Goal: Transaction & Acquisition: Purchase product/service

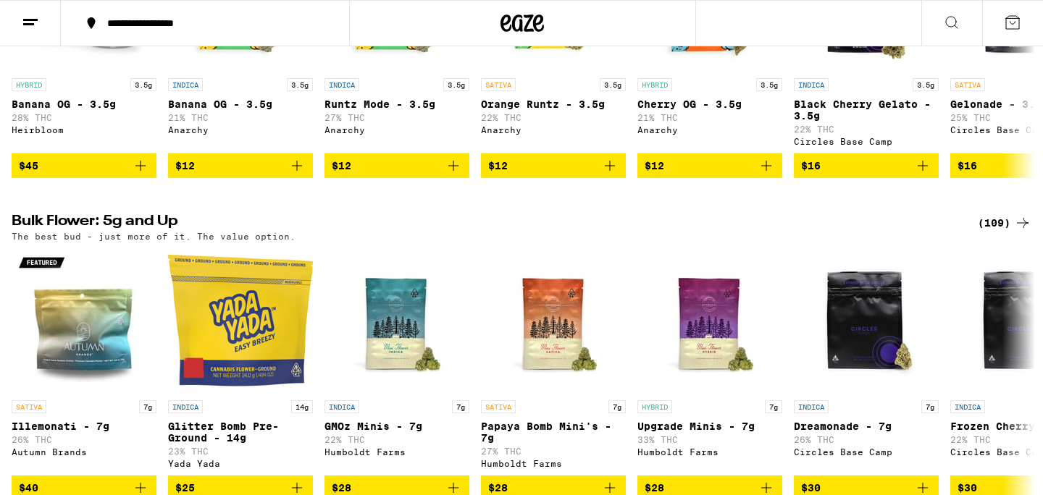
scroll to position [1742, 0]
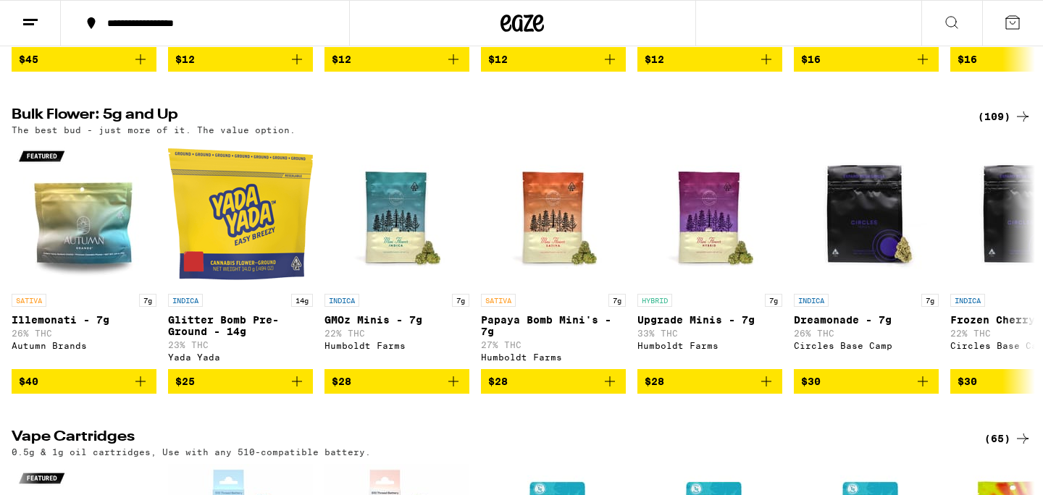
click at [989, 125] on div "(109)" at bounding box center [1005, 116] width 54 height 17
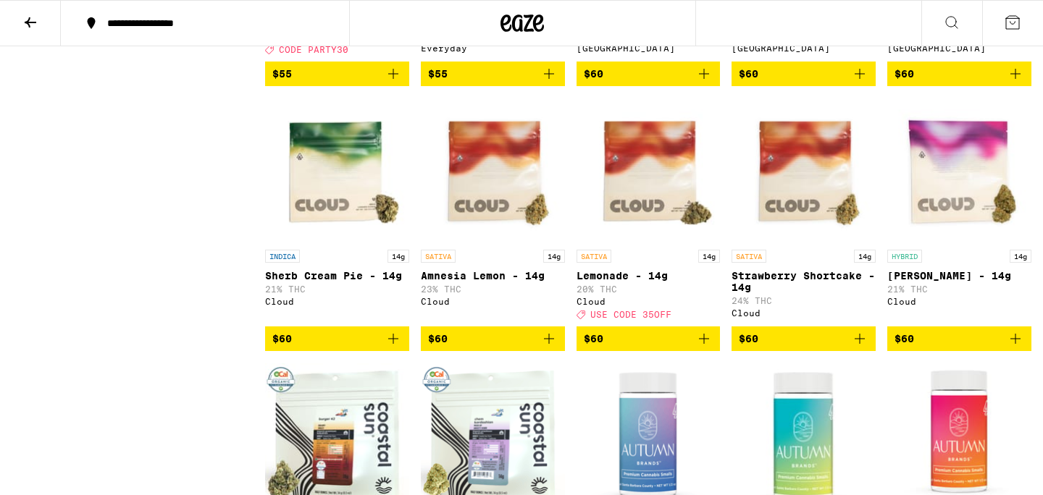
scroll to position [3108, 0]
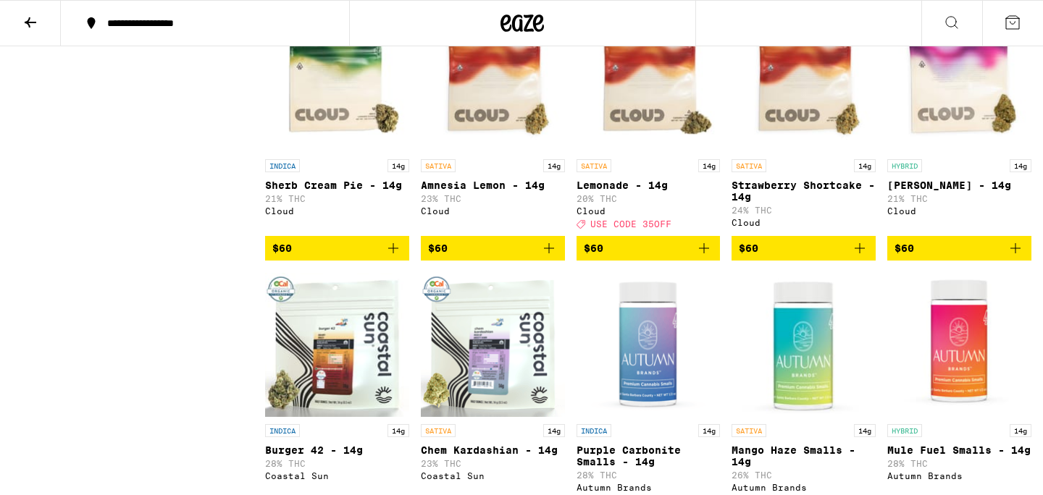
click at [705, 257] on icon "Add to bag" at bounding box center [703, 248] width 17 height 17
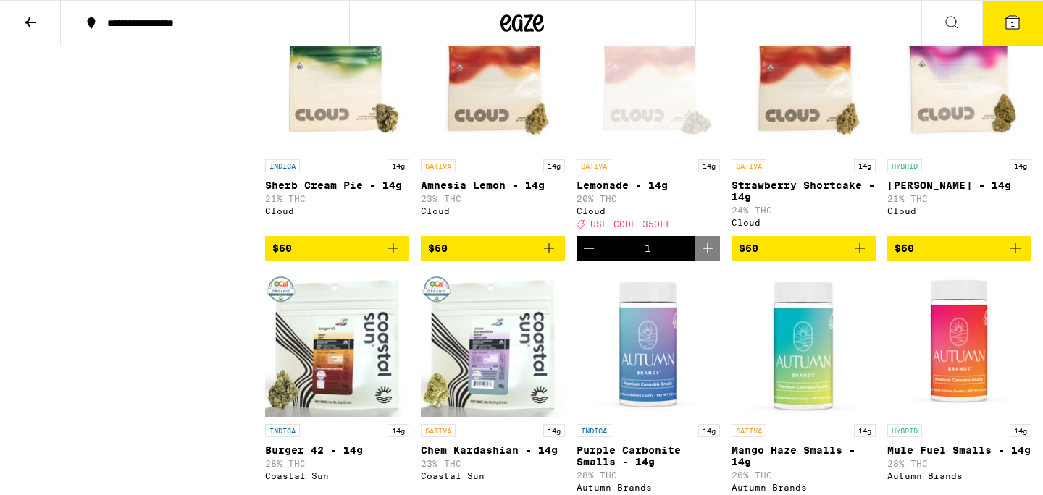
click at [1001, 22] on button "1" at bounding box center [1012, 23] width 61 height 45
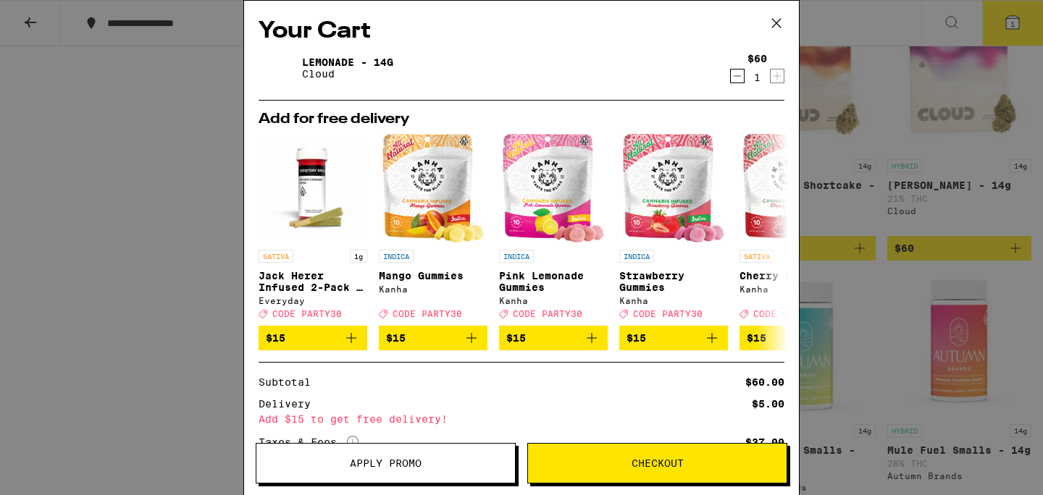
click at [776, 23] on icon at bounding box center [776, 23] width 9 height 9
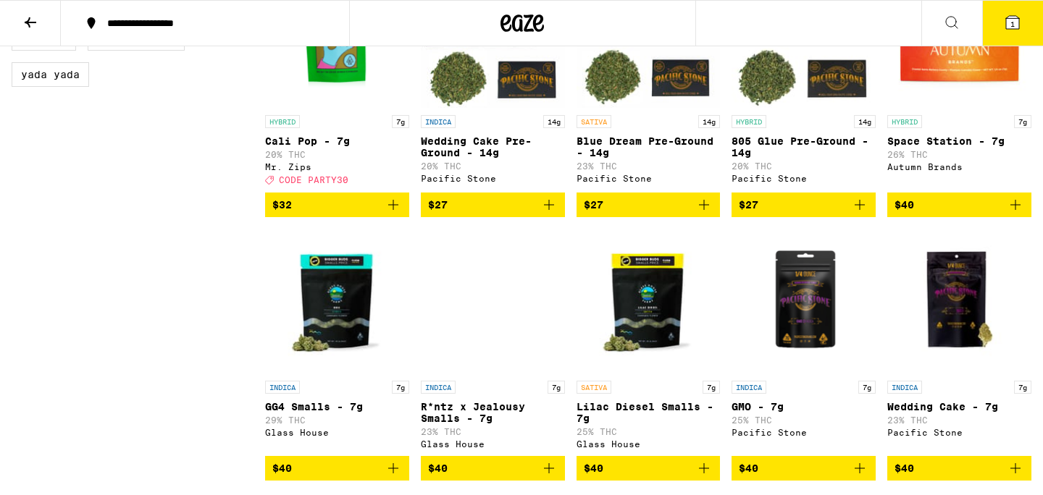
scroll to position [839, 0]
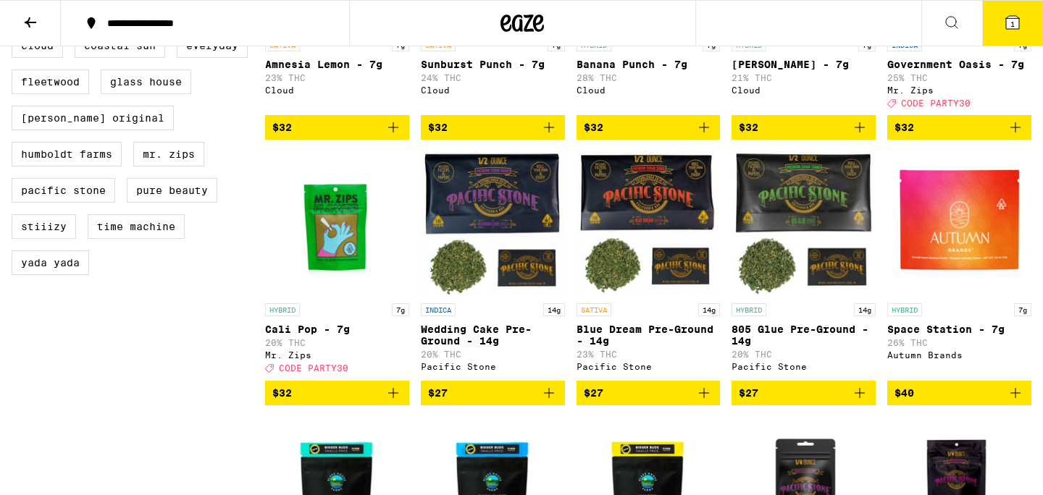
click at [394, 402] on icon "Add to bag" at bounding box center [393, 393] width 17 height 17
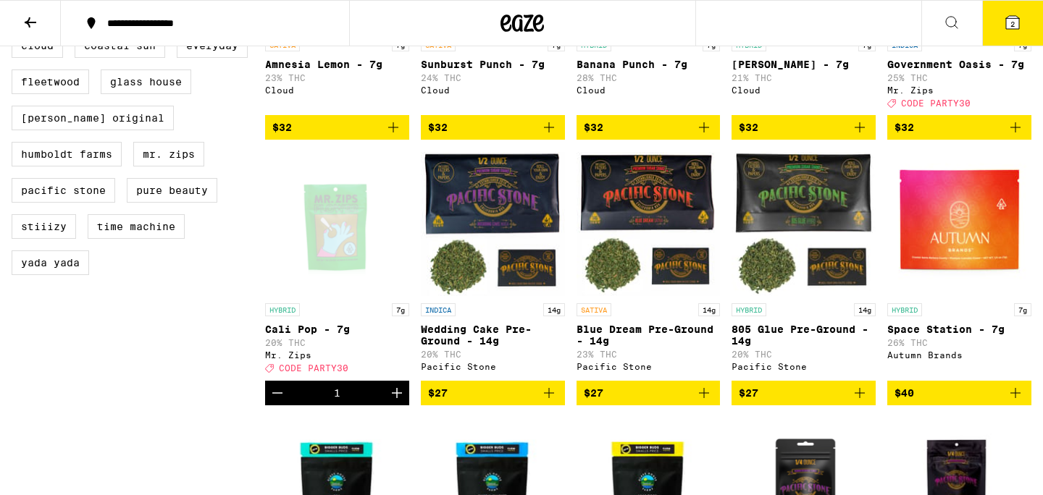
click at [394, 402] on icon "Increment" at bounding box center [396, 393] width 17 height 17
click at [1004, 20] on icon at bounding box center [1012, 22] width 17 height 17
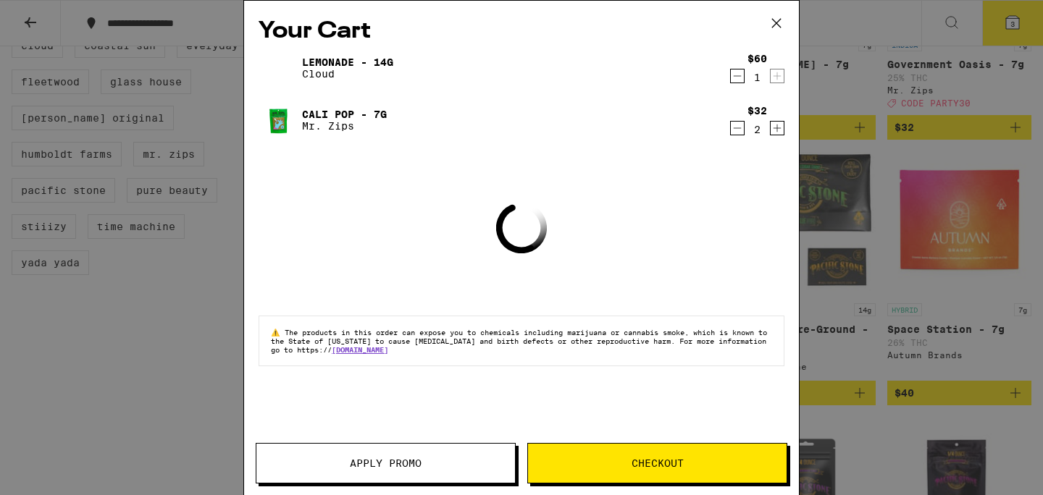
click at [445, 451] on button "Apply Promo" at bounding box center [386, 463] width 260 height 41
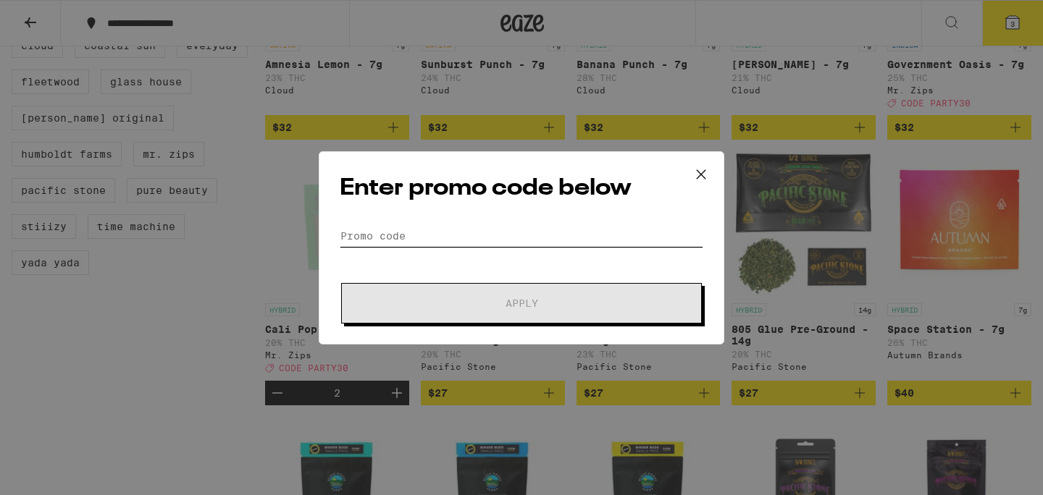
click at [462, 230] on input "Promo Code" at bounding box center [522, 236] width 364 height 22
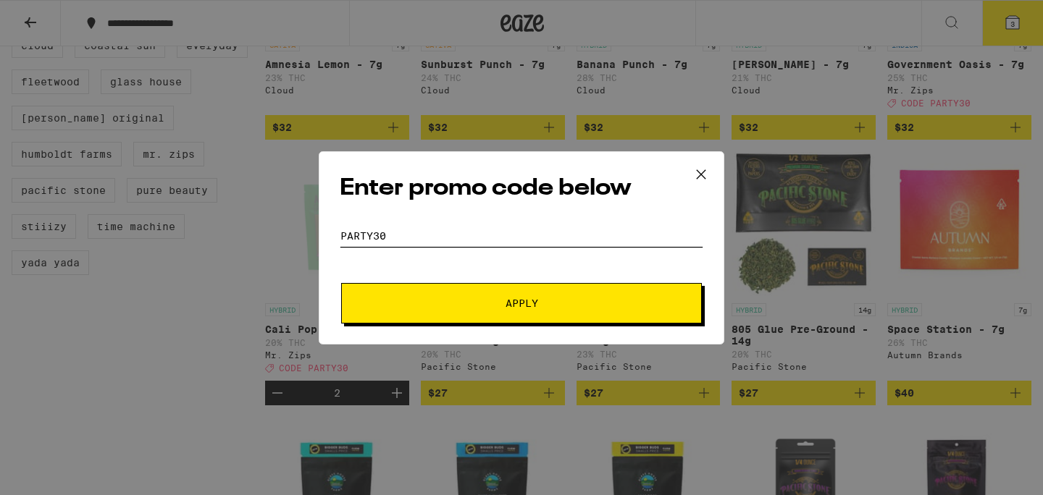
type input "party30"
click at [453, 300] on span "Apply" at bounding box center [521, 303] width 261 height 10
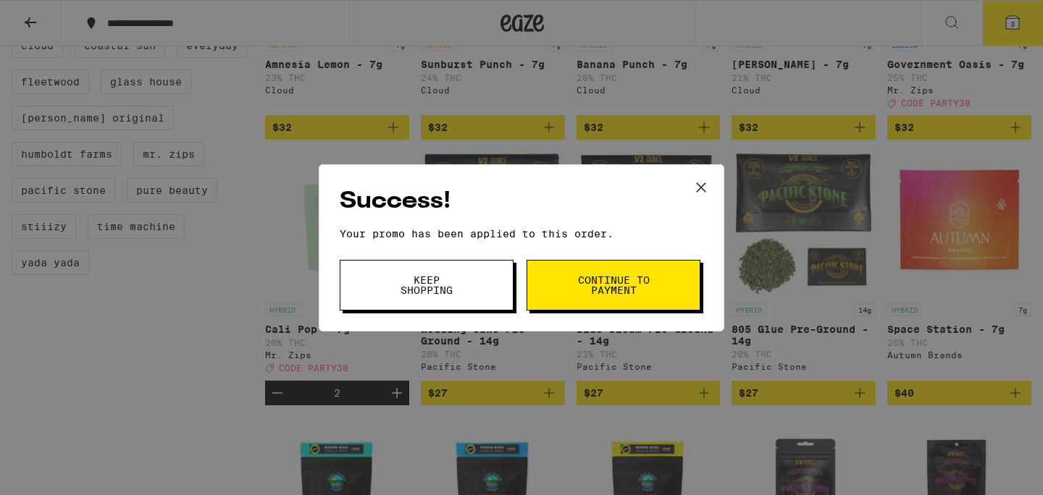
click at [582, 277] on span "Continue to payment" at bounding box center [613, 285] width 74 height 20
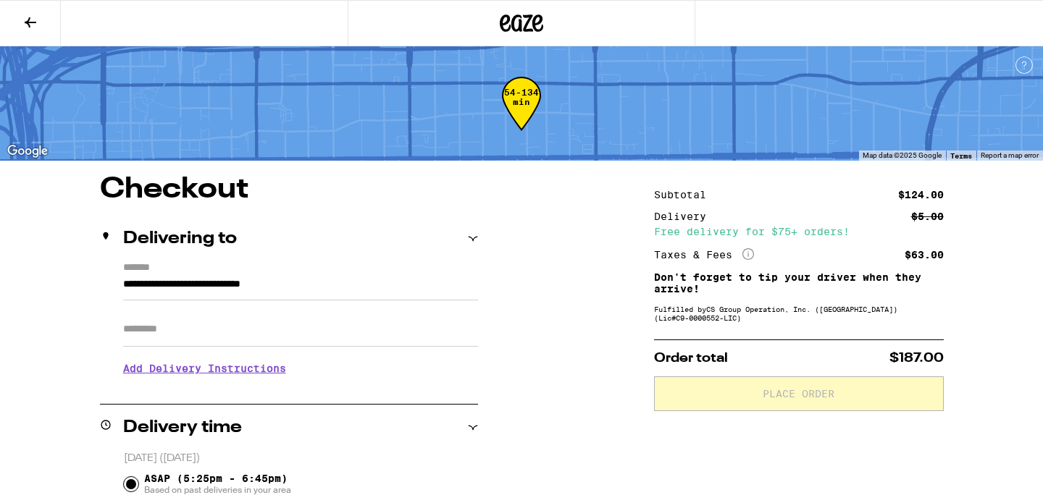
scroll to position [107, 0]
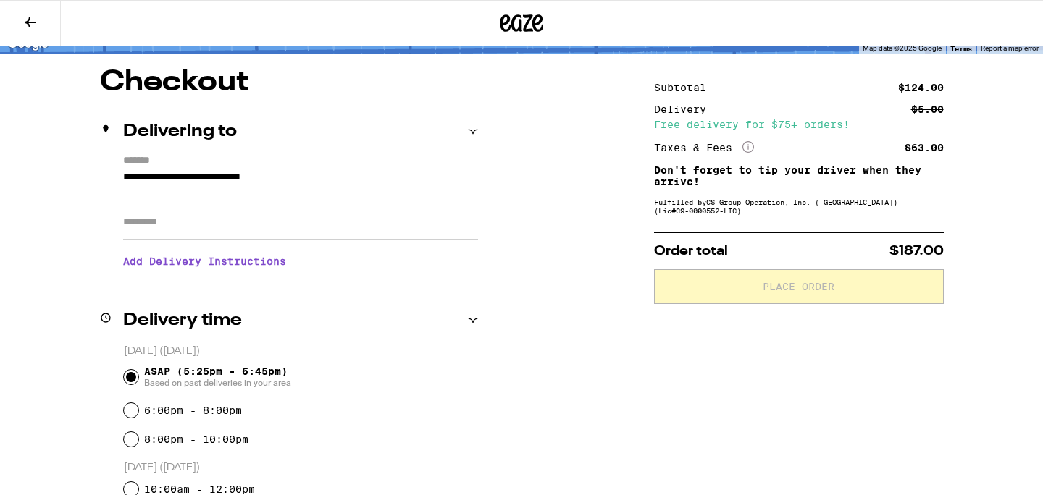
click at [330, 224] on input "Apt/Suite" at bounding box center [300, 222] width 355 height 35
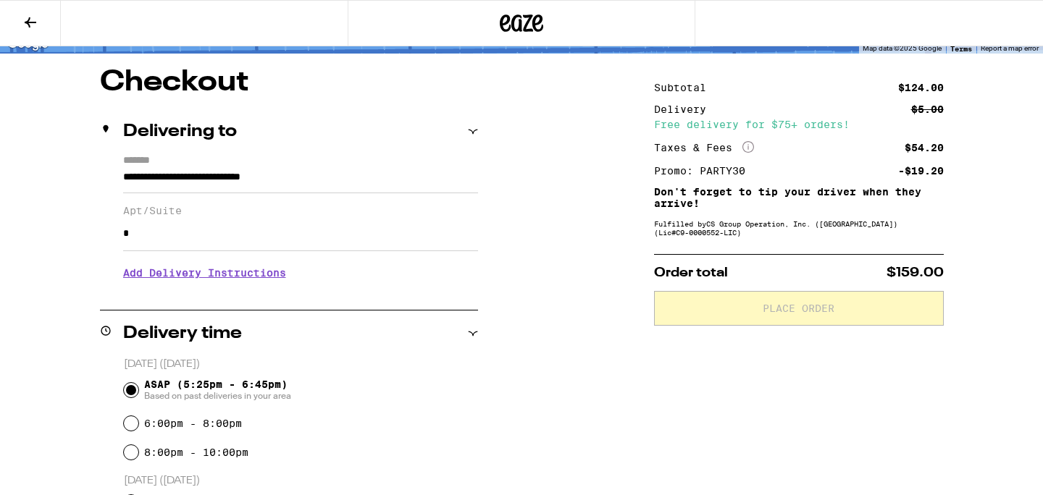
type input "*"
click at [532, 185] on div "**********" at bounding box center [521, 483] width 1043 height 830
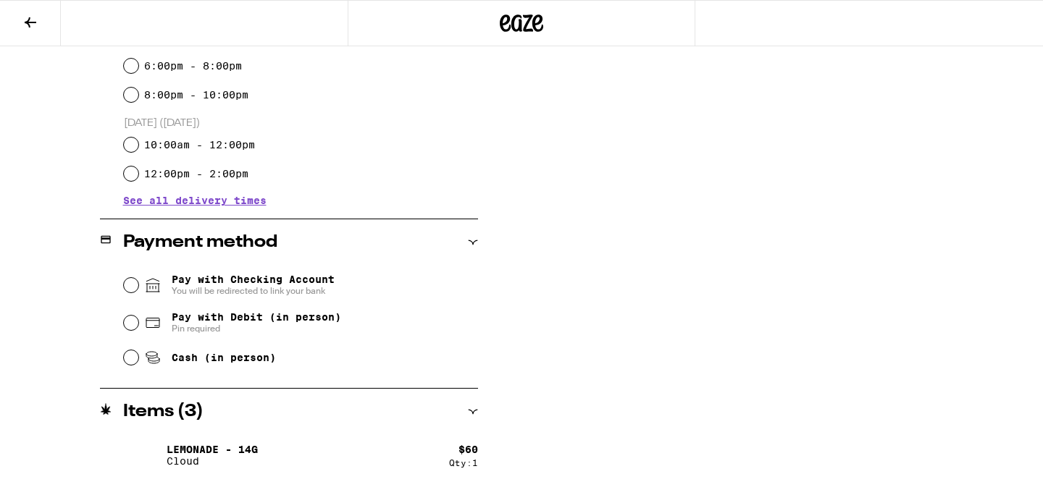
scroll to position [479, 0]
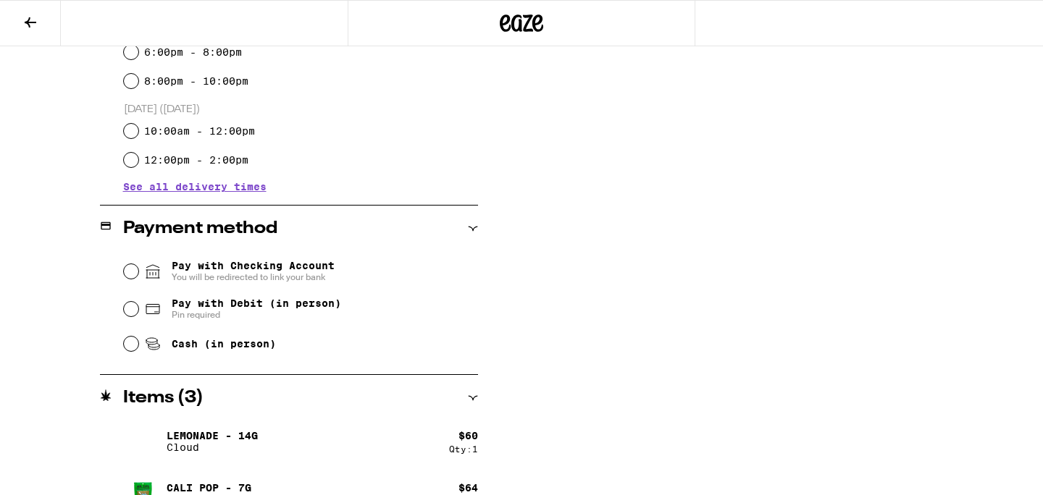
click at [211, 303] on span "Pay with Debit (in person)" at bounding box center [256, 304] width 169 height 12
click at [138, 303] on input "Pay with Debit (in person) Pin required" at bounding box center [131, 309] width 14 height 14
radio input "true"
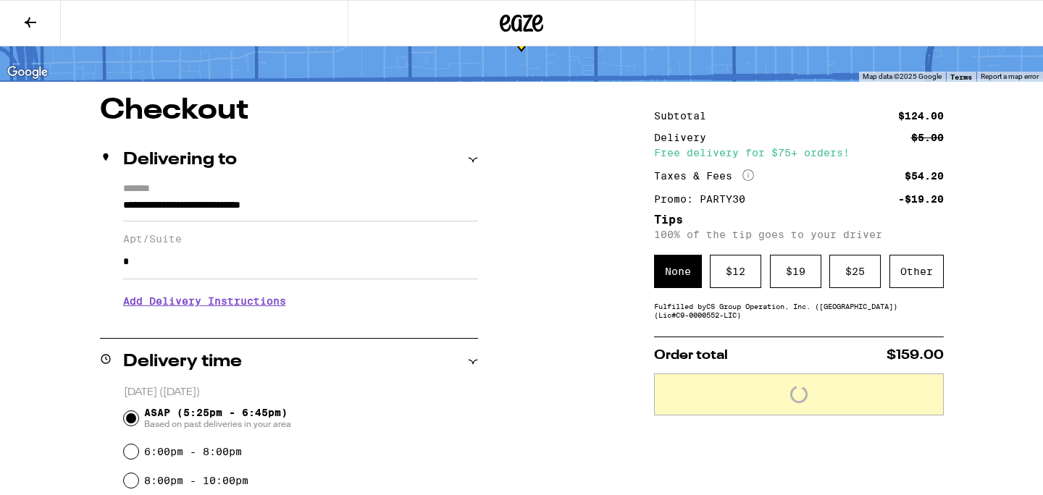
scroll to position [46, 0]
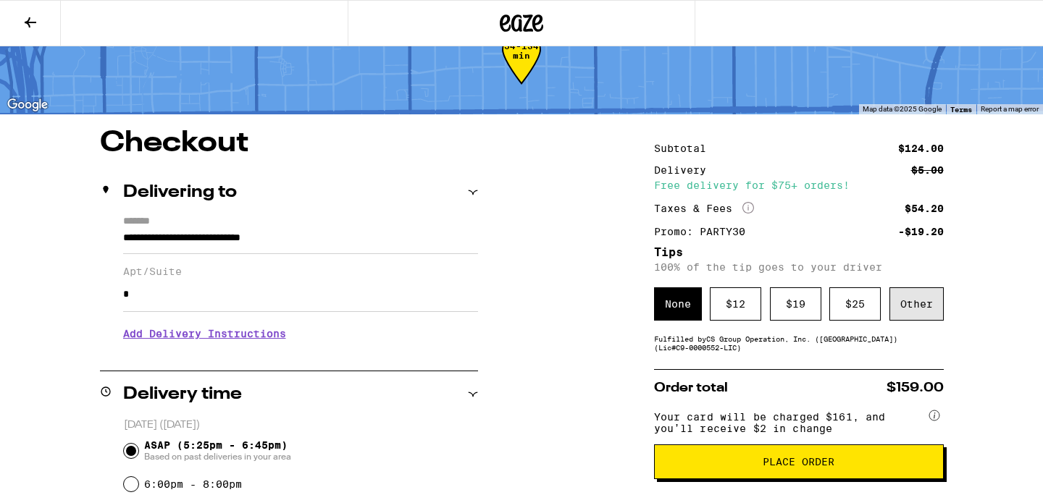
click at [925, 302] on div "Other" at bounding box center [916, 304] width 54 height 33
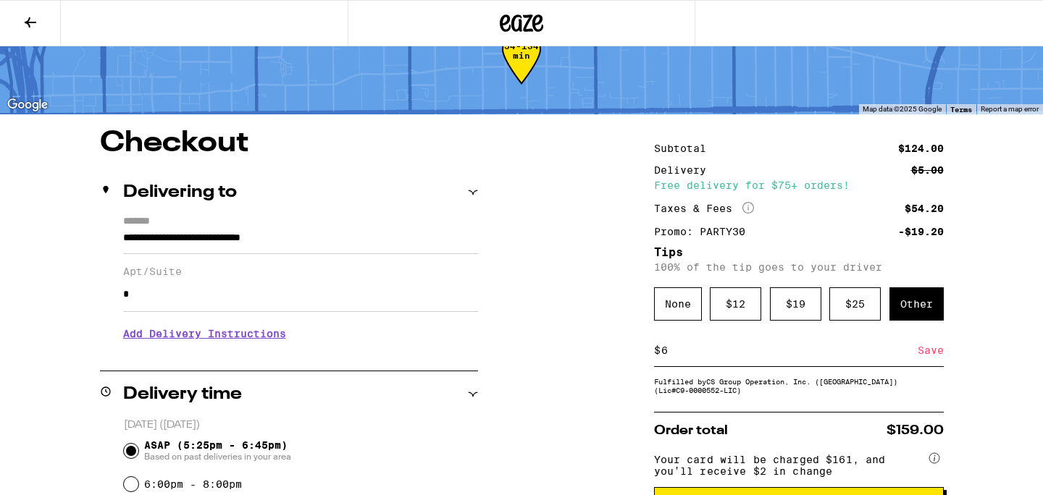
type input "6"
click at [926, 354] on div "Save" at bounding box center [931, 351] width 26 height 32
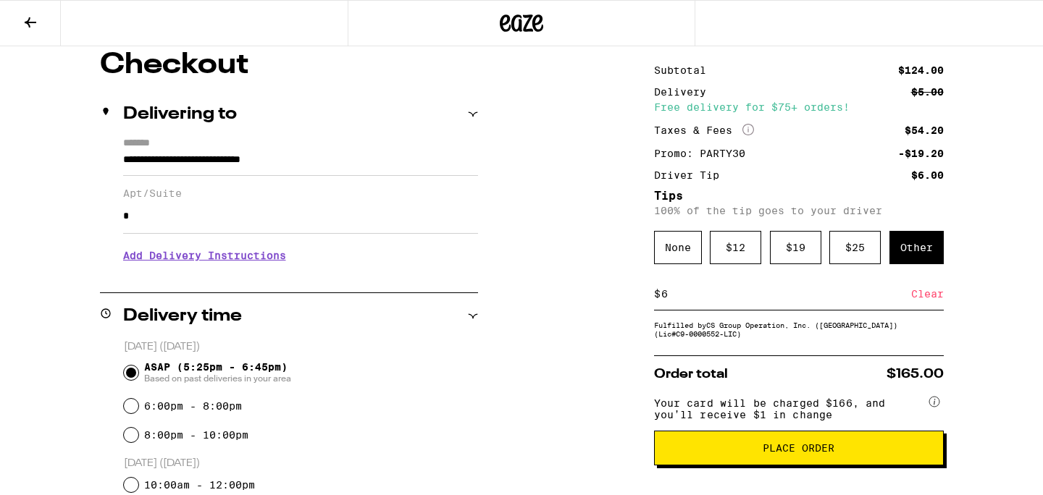
scroll to position [159, 0]
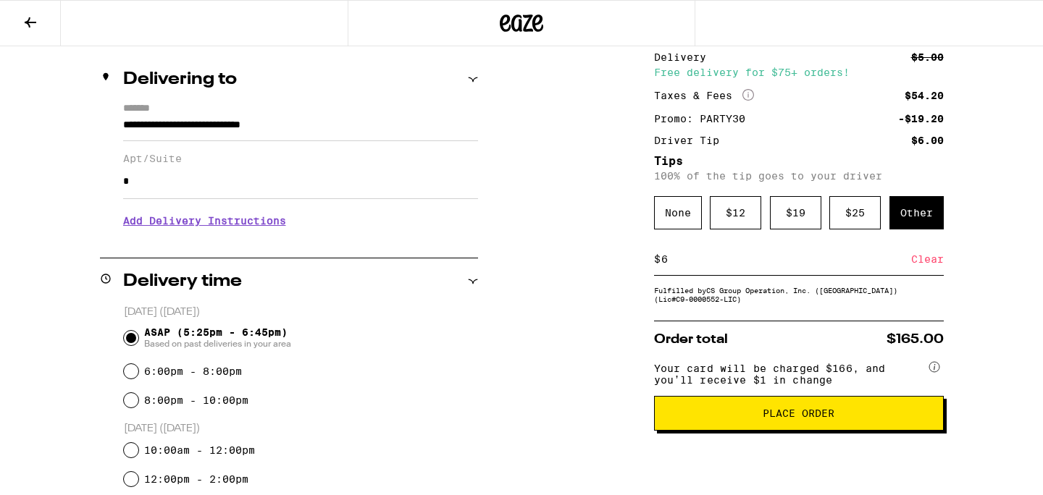
click at [705, 266] on input "6" at bounding box center [786, 259] width 251 height 13
type input "5"
click at [928, 269] on div "Save" at bounding box center [931, 259] width 26 height 32
click at [741, 266] on input "5" at bounding box center [786, 259] width 251 height 13
type input "6"
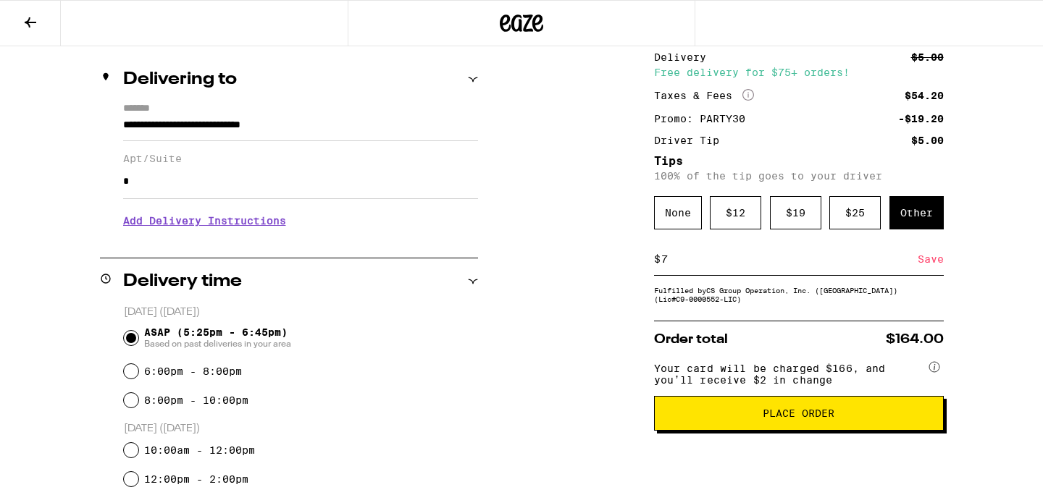
type input "7"
click at [926, 261] on div "Save" at bounding box center [931, 259] width 26 height 32
click at [686, 272] on div "$ 7 Clear" at bounding box center [799, 259] width 290 height 33
click at [683, 266] on input "7" at bounding box center [786, 259] width 251 height 13
type input "6"
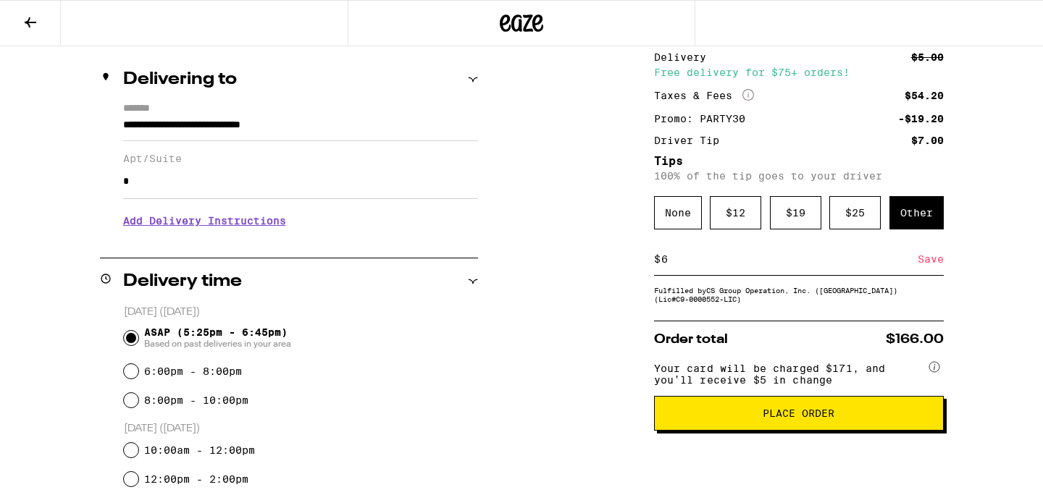
click at [931, 261] on div "Save" at bounding box center [931, 259] width 26 height 32
click at [799, 419] on span "Place Order" at bounding box center [799, 413] width 72 height 10
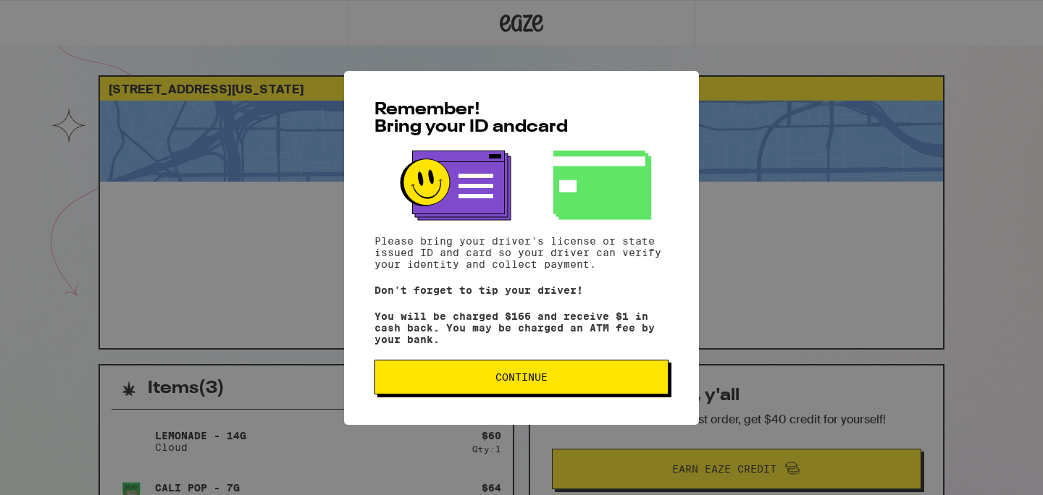
click at [521, 382] on span "Continue" at bounding box center [521, 377] width 52 height 10
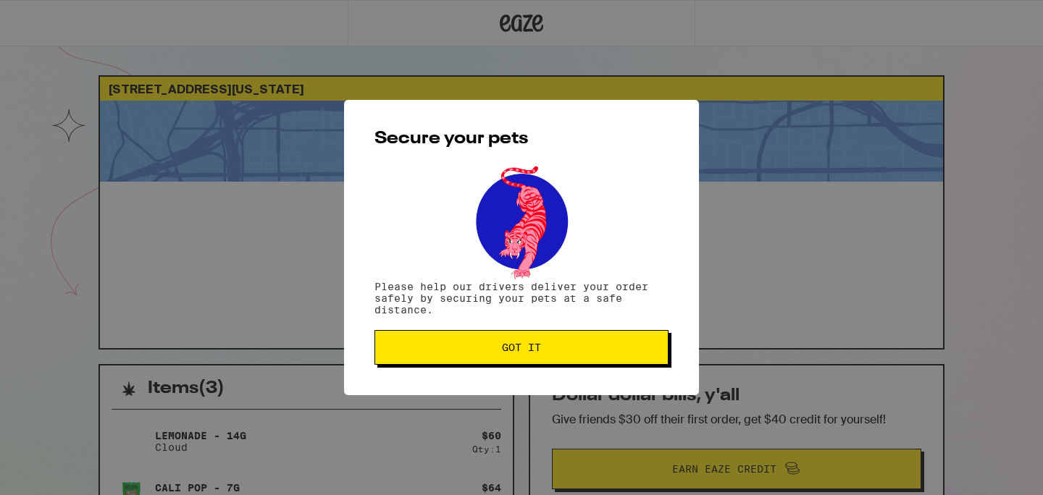
click at [513, 358] on button "Got it" at bounding box center [521, 347] width 294 height 35
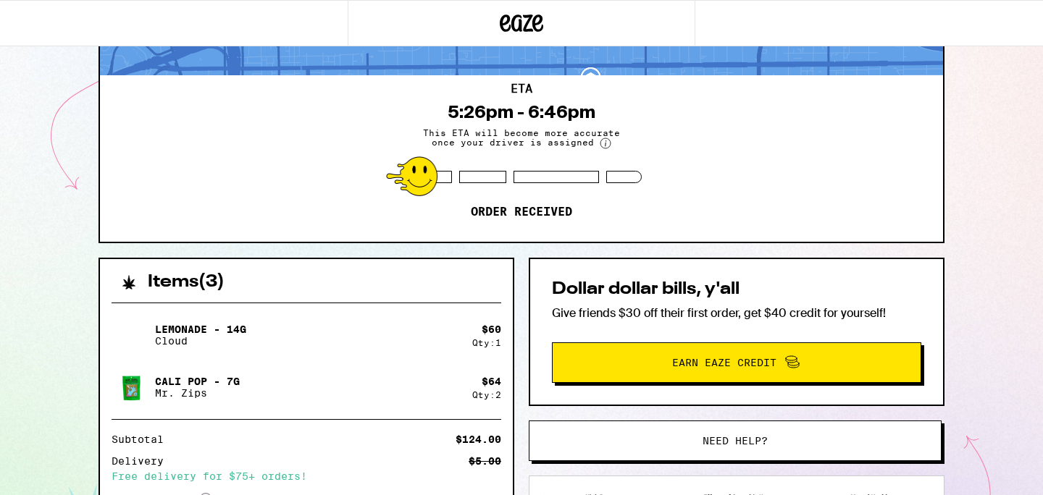
scroll to position [344, 0]
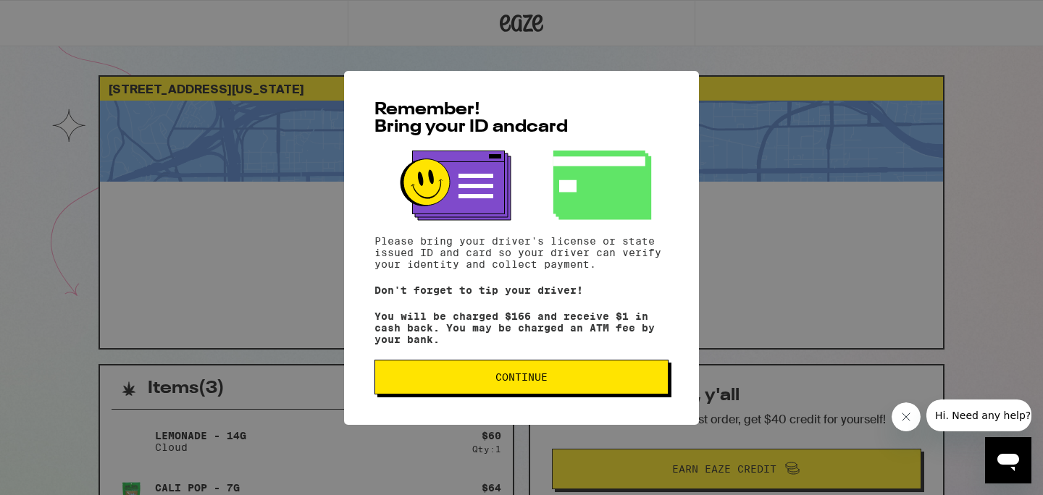
click at [534, 390] on button "Continue" at bounding box center [521, 377] width 294 height 35
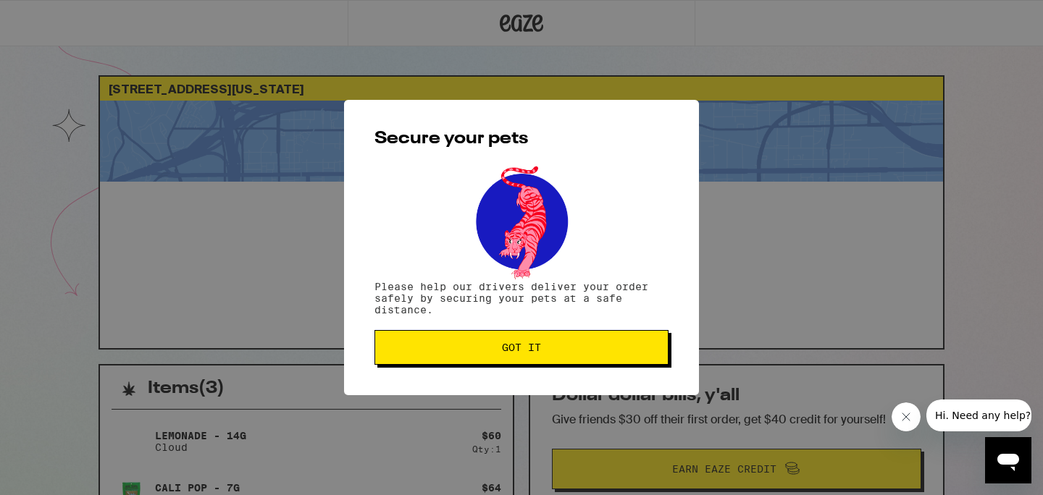
click at [524, 345] on span "Got it" at bounding box center [521, 348] width 39 height 10
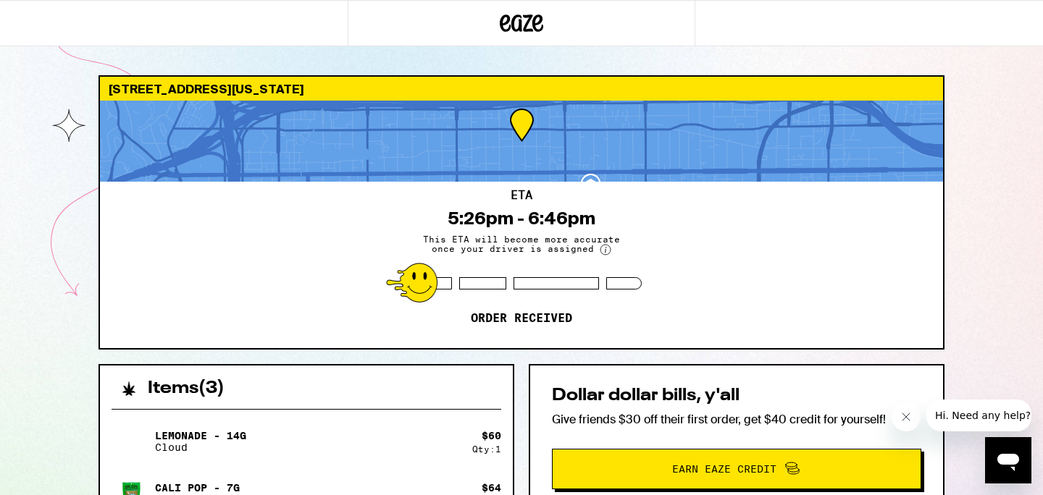
click at [77, 208] on div "147 N Michigan Ave Pasadena 91106 ETA 5:26pm - 6:46pm This ETA will become more…" at bounding box center [521, 410] width 1043 height 821
click at [327, 223] on div "ETA 5:26pm - 6:46pm This ETA will become more accurate once your driver is assi…" at bounding box center [521, 265] width 843 height 167
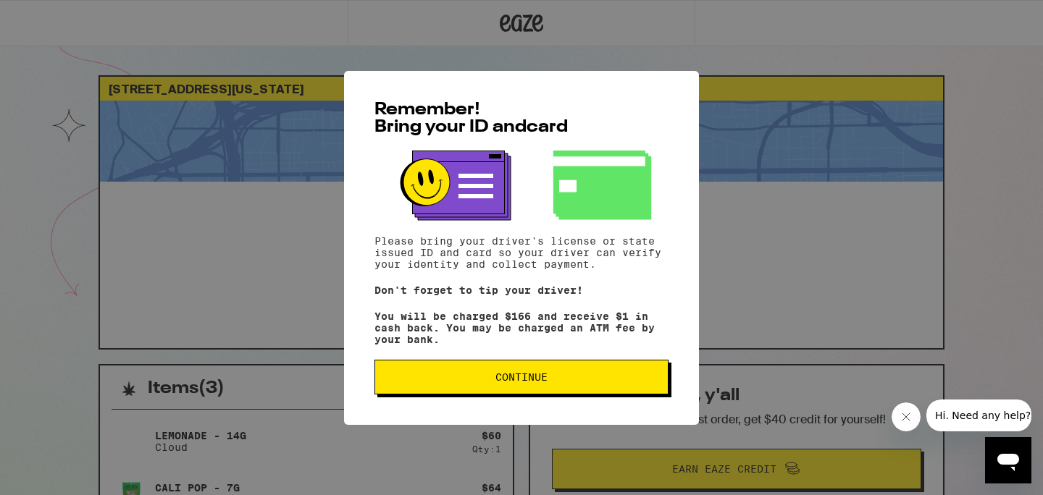
click at [574, 374] on button "Continue" at bounding box center [521, 377] width 294 height 35
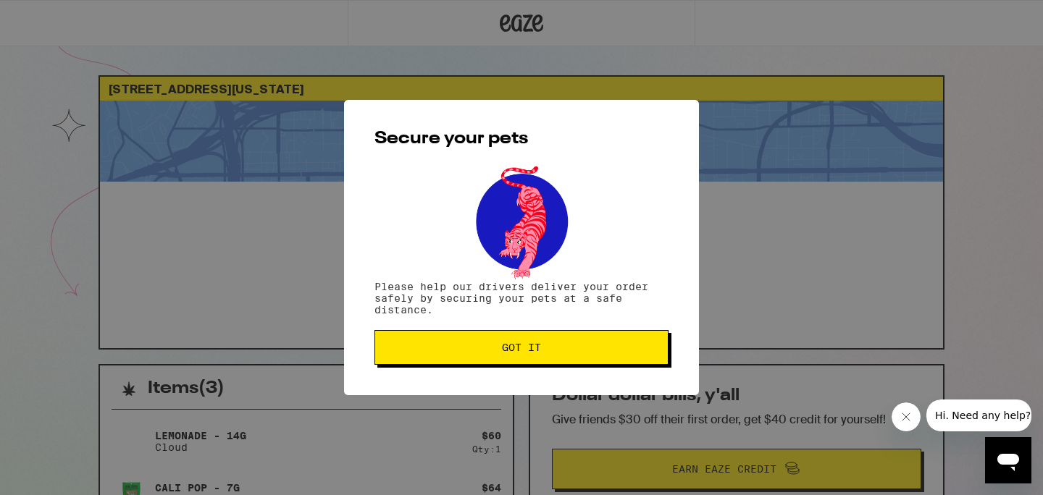
click at [509, 349] on span "Got it" at bounding box center [521, 348] width 39 height 10
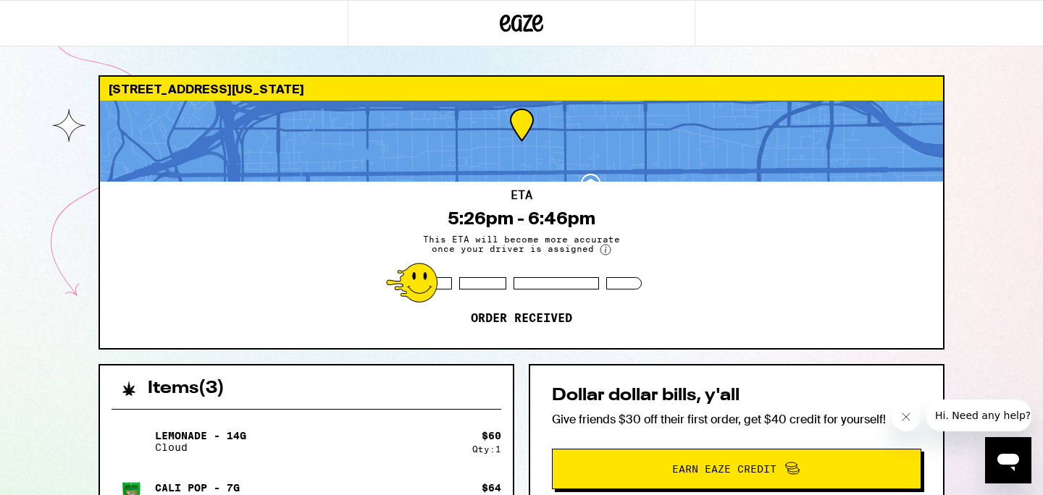
click at [908, 411] on icon "Close message from company" at bounding box center [906, 417] width 12 height 12
